Goal: Task Accomplishment & Management: Complete application form

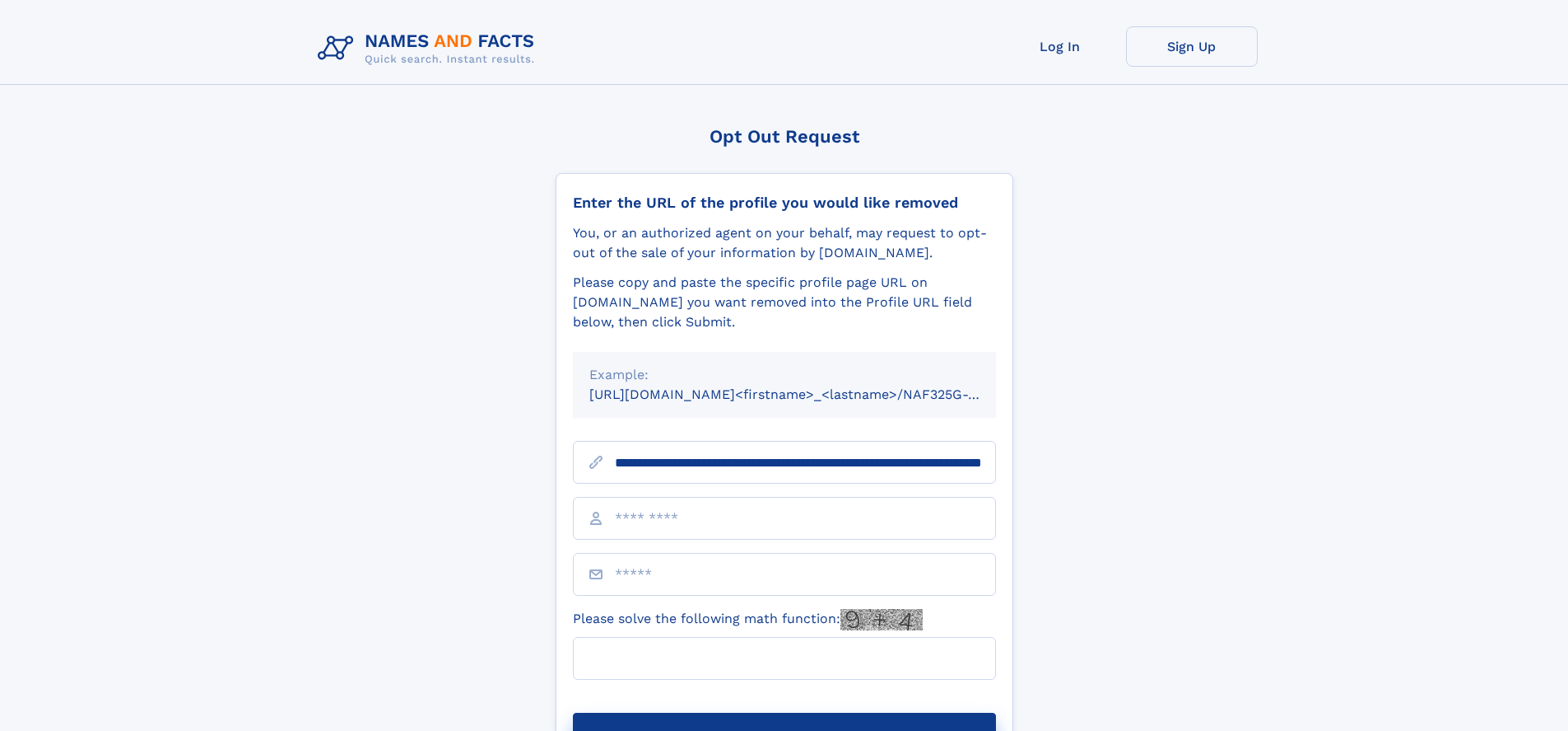
scroll to position [0, 165]
type input "**********"
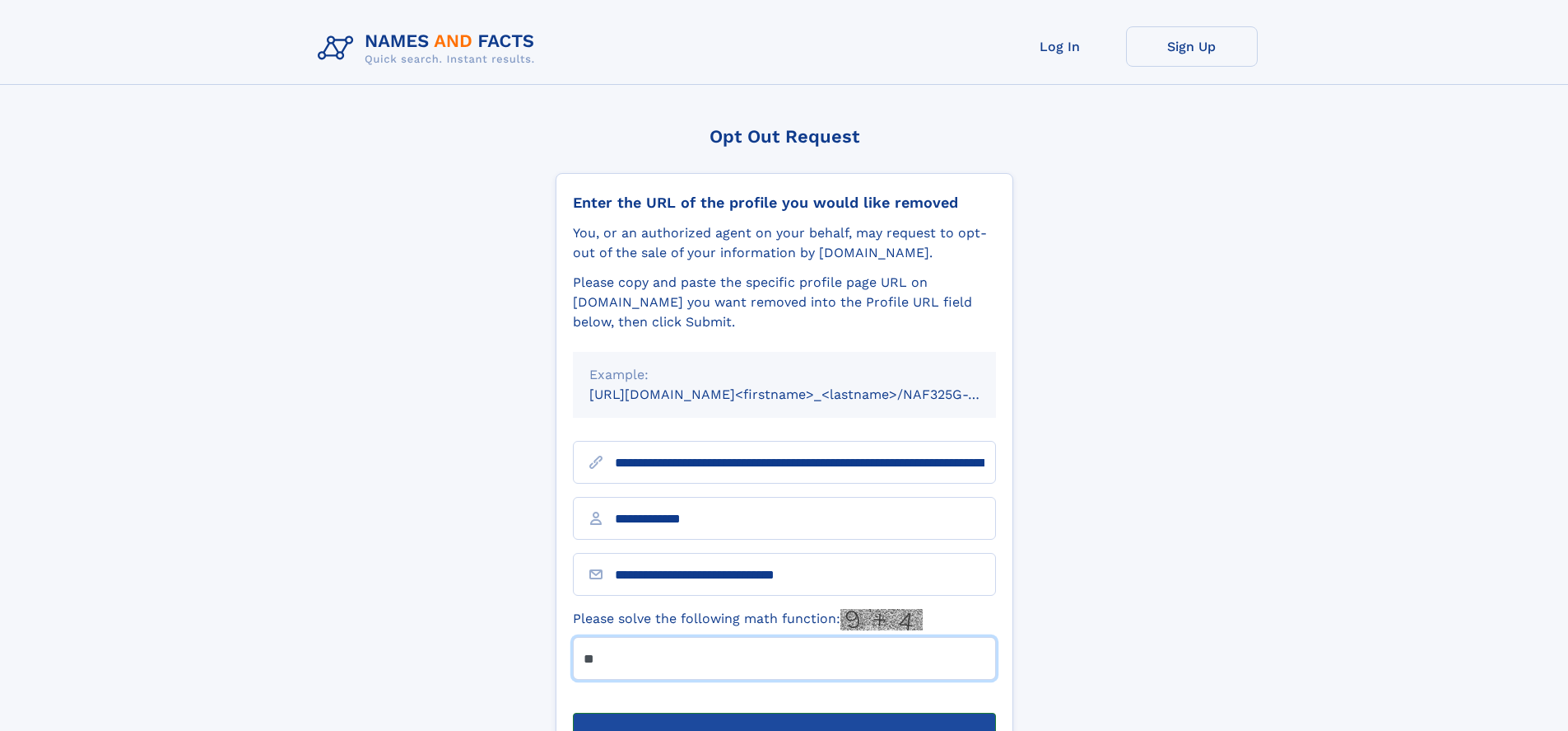
type input "**"
click at [784, 712] on button "Submit Opt Out Request" at bounding box center [785, 738] width 423 height 52
